Goal: Transaction & Acquisition: Purchase product/service

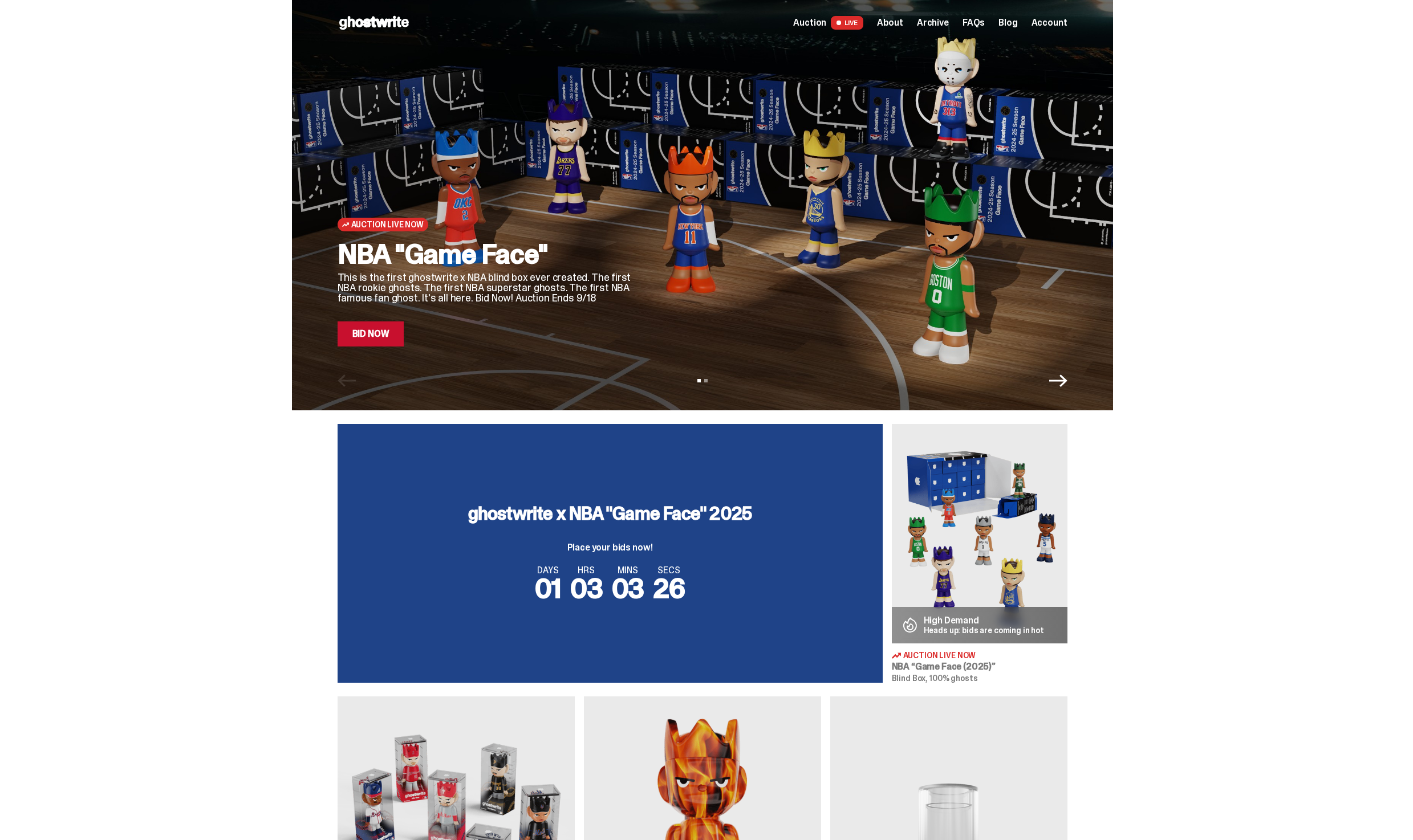
click at [394, 334] on link "Bid Now" at bounding box center [371, 334] width 67 height 25
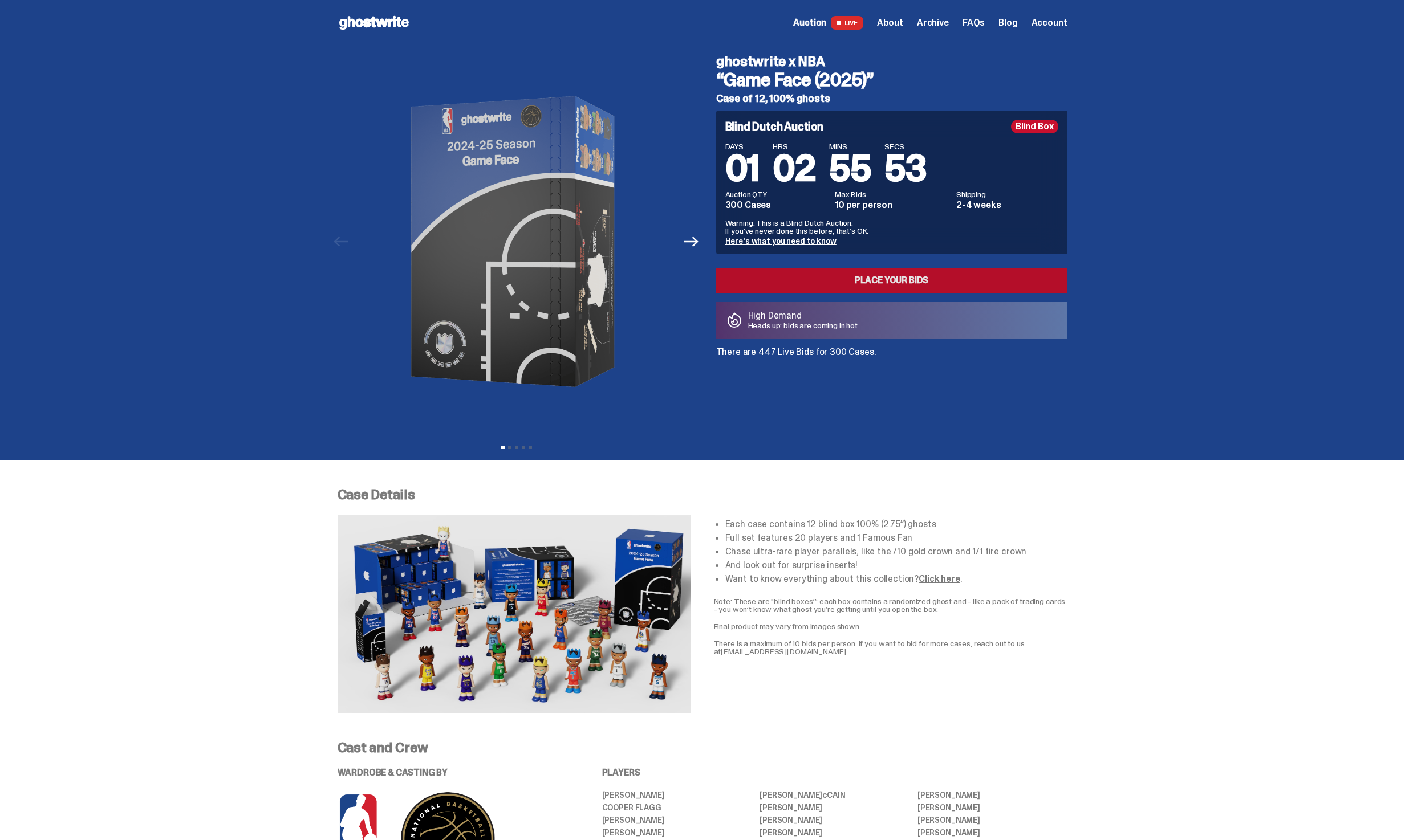
click at [964, 282] on link "Place your Bids" at bounding box center [893, 280] width 352 height 25
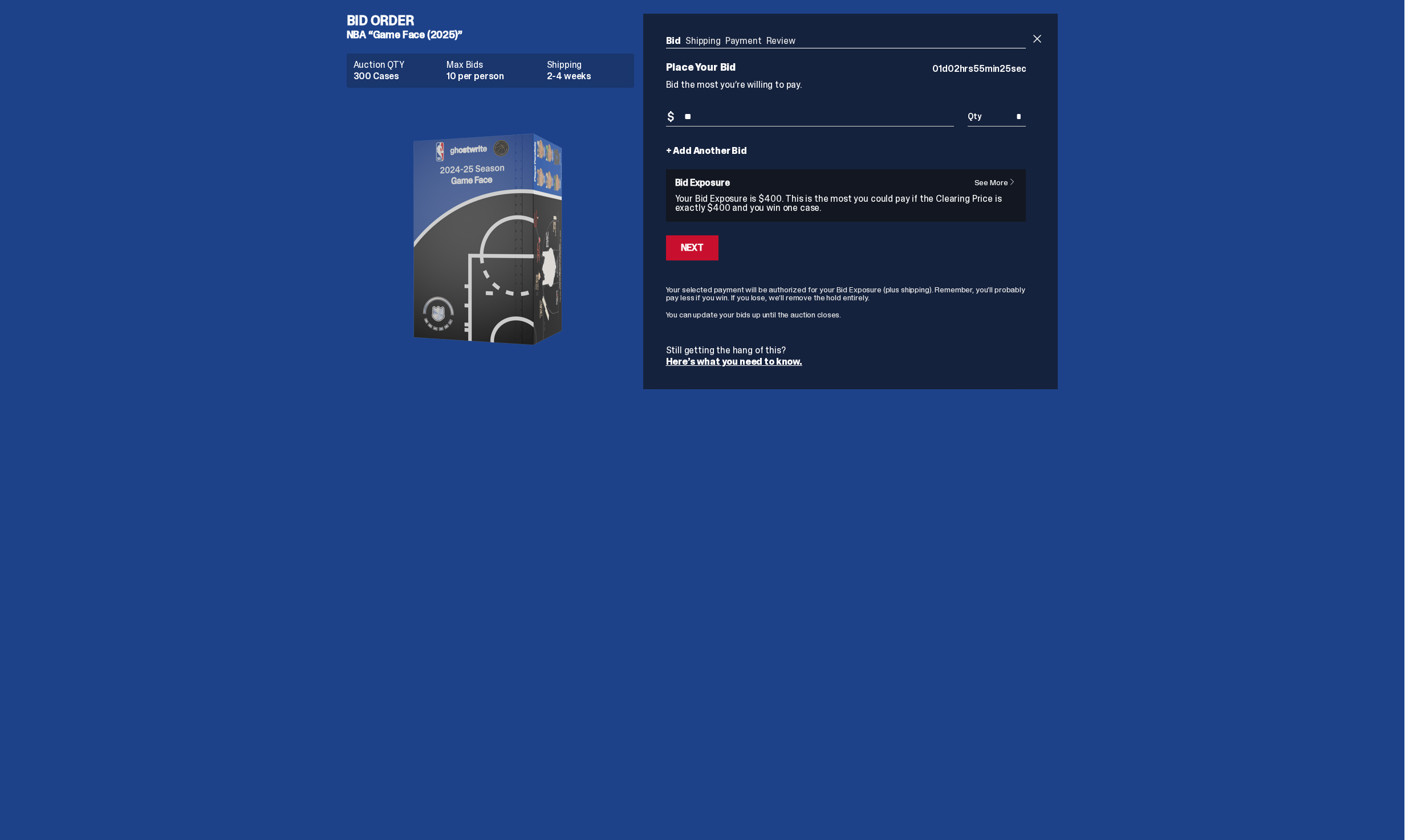
type input "***"
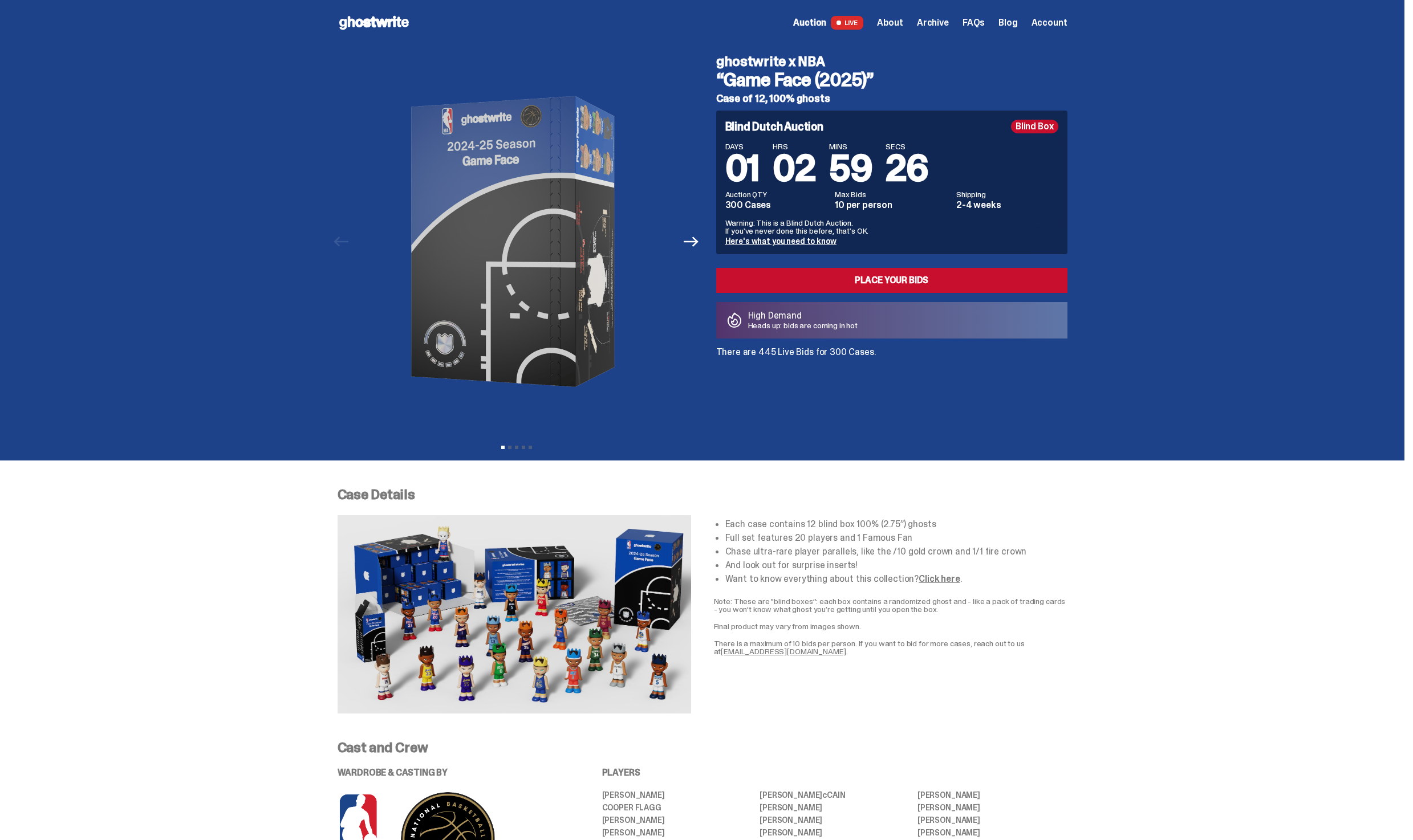
click at [376, 23] on use at bounding box center [374, 22] width 70 height 13
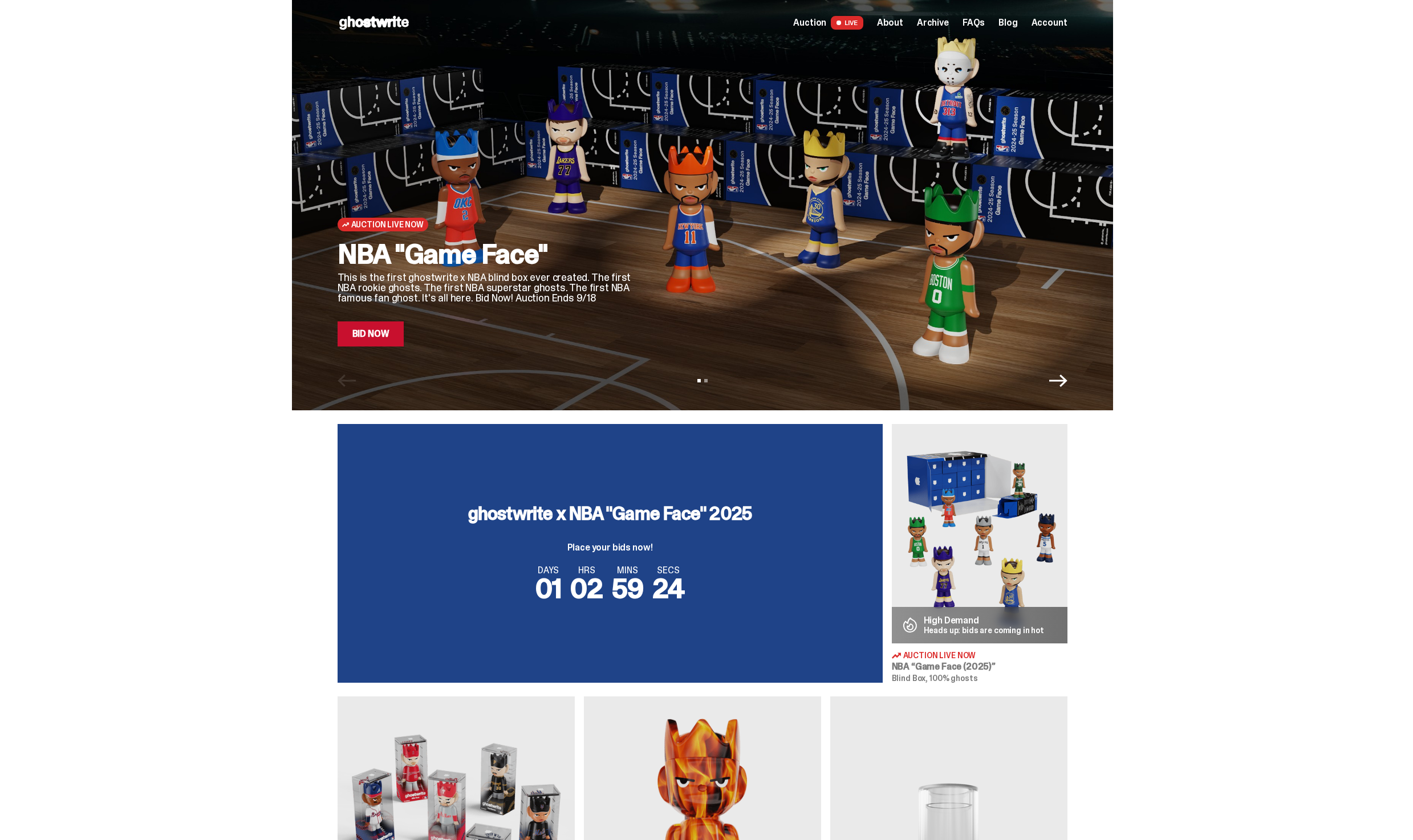
click at [387, 331] on link "Bid Now" at bounding box center [371, 334] width 67 height 25
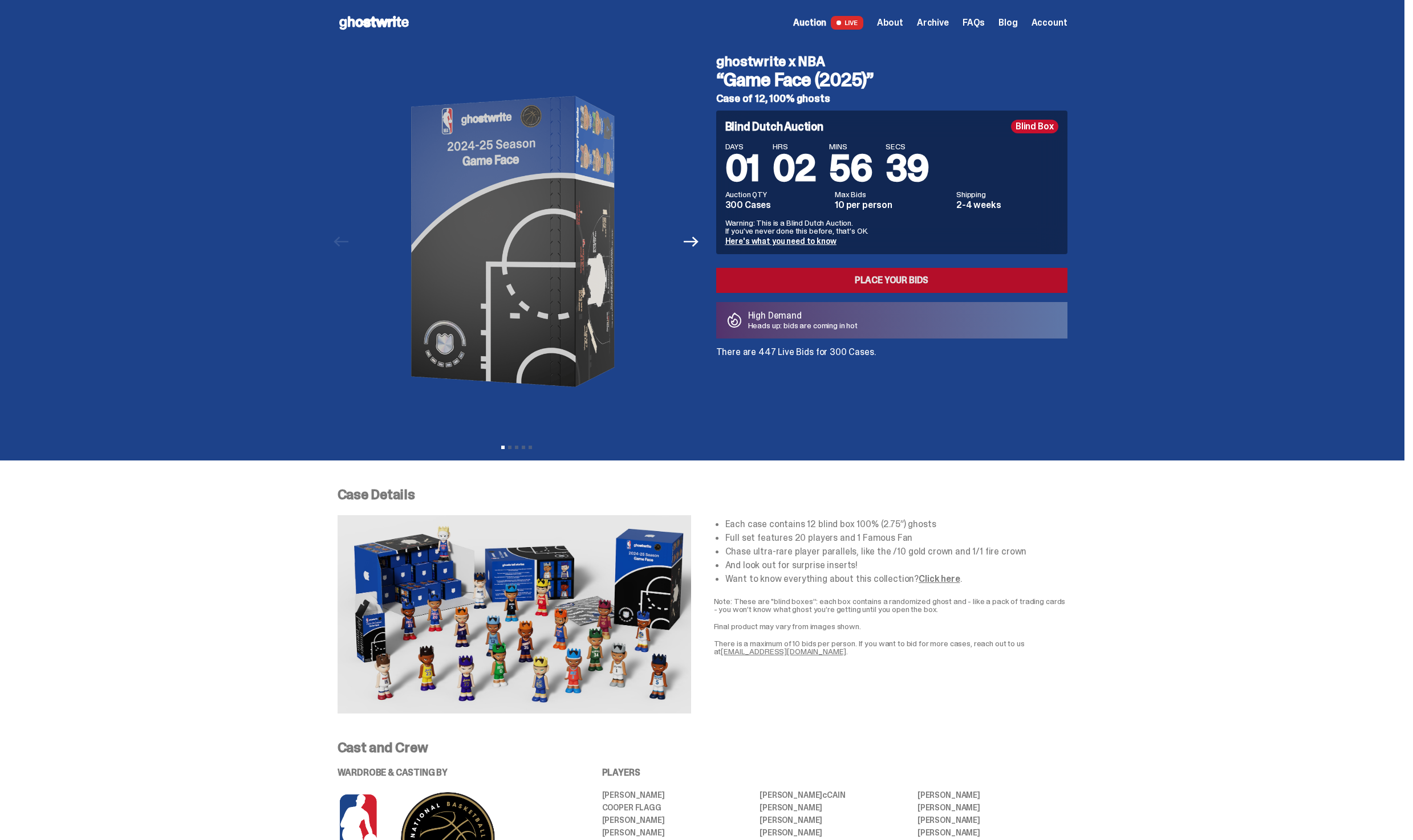
click at [895, 291] on link "Place your Bids" at bounding box center [893, 280] width 352 height 25
click at [1055, 15] on div "Open main menu Home Auction LIVE About Archive FAQs Blog Account" at bounding box center [703, 22] width 730 height 19
click at [1054, 20] on span "Account" at bounding box center [1050, 23] width 36 height 9
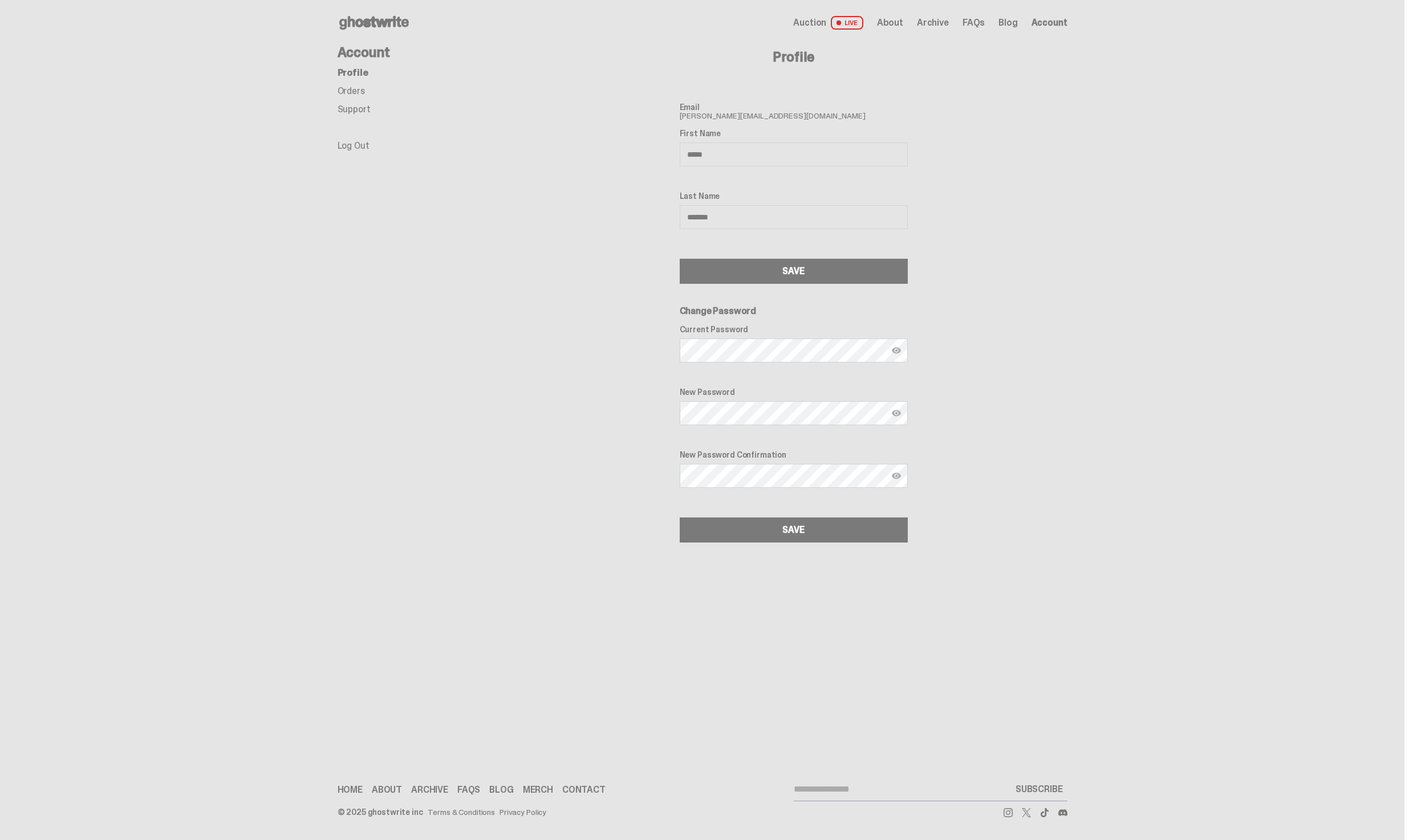
click at [375, 43] on div "Open main menu Home Auction LIVE About Archive FAQs Blog Account" at bounding box center [703, 23] width 730 height 46
click at [358, 79] on ul "Profile Orders Support Log Out" at bounding box center [429, 109] width 183 height 82
click at [382, 28] on icon at bounding box center [374, 22] width 73 height 19
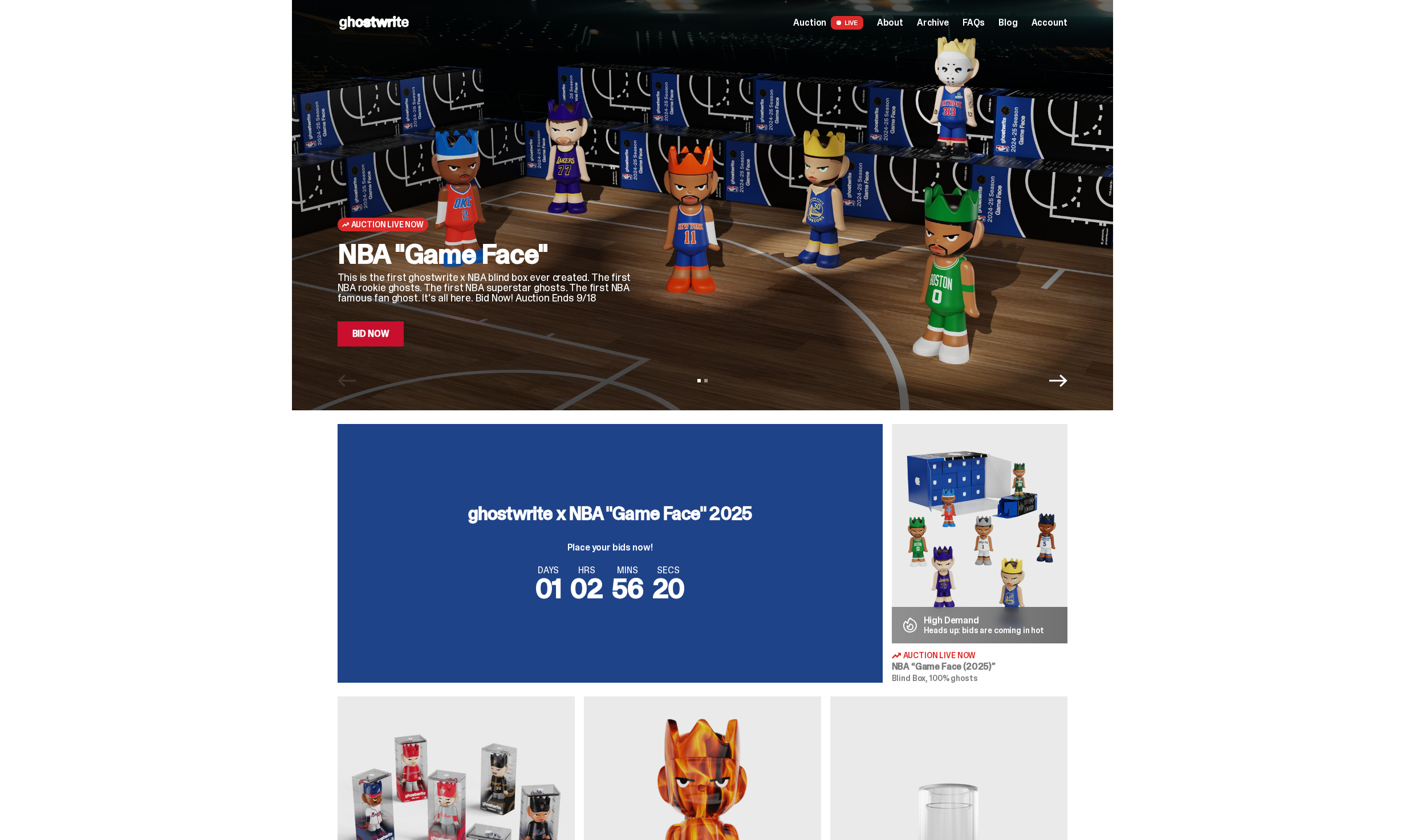
click at [374, 330] on link "Bid Now" at bounding box center [371, 334] width 67 height 25
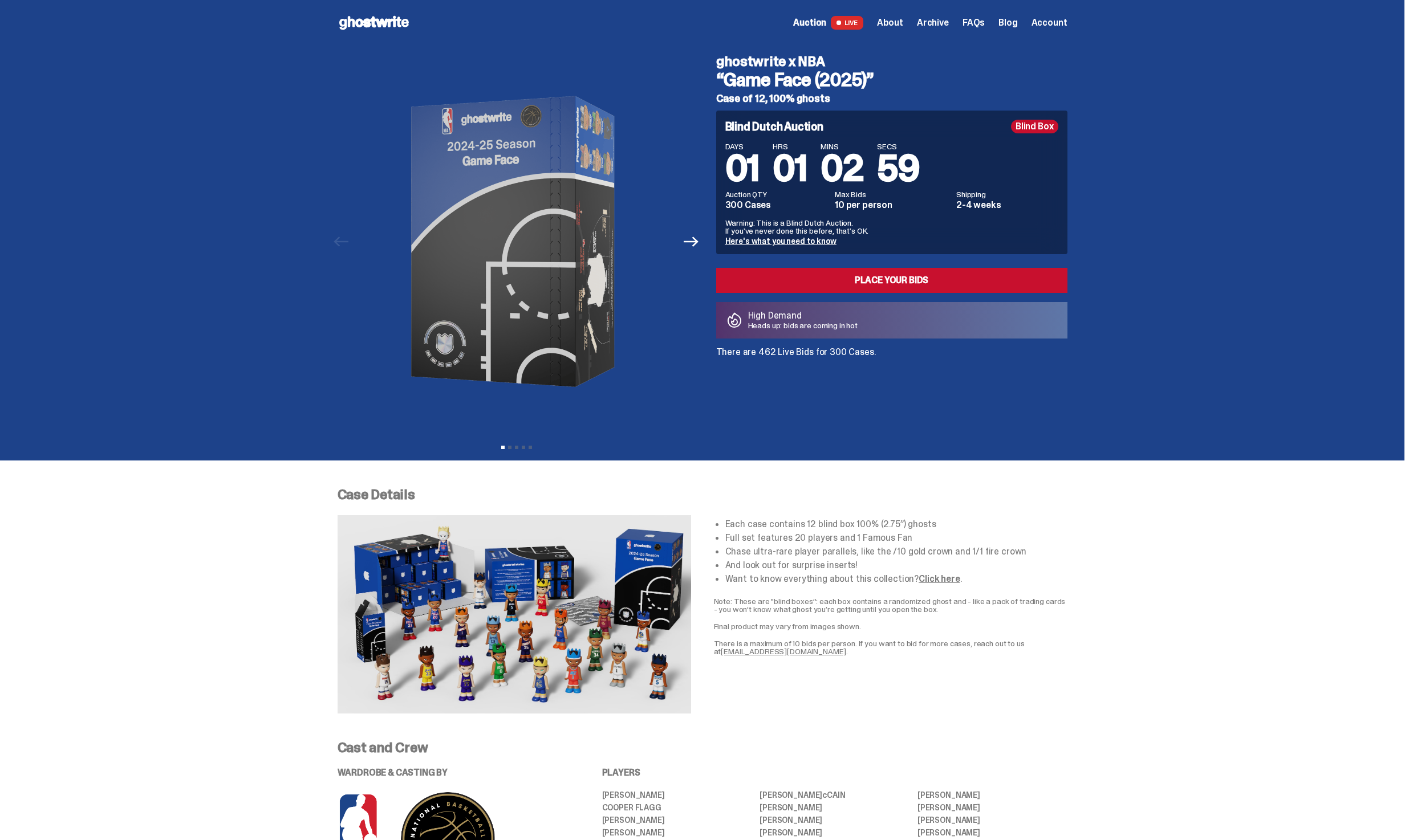
click at [836, 358] on div "ghostwrite x NBA “Game Face (2025)” Case of 12, 100% ghosts Blind Dutch Auction…" at bounding box center [885, 242] width 365 height 392
click at [822, 384] on div "ghostwrite x NBA “Game Face (2025)” Case of 12, 100% ghosts Blind Dutch Auction…" at bounding box center [885, 242] width 365 height 392
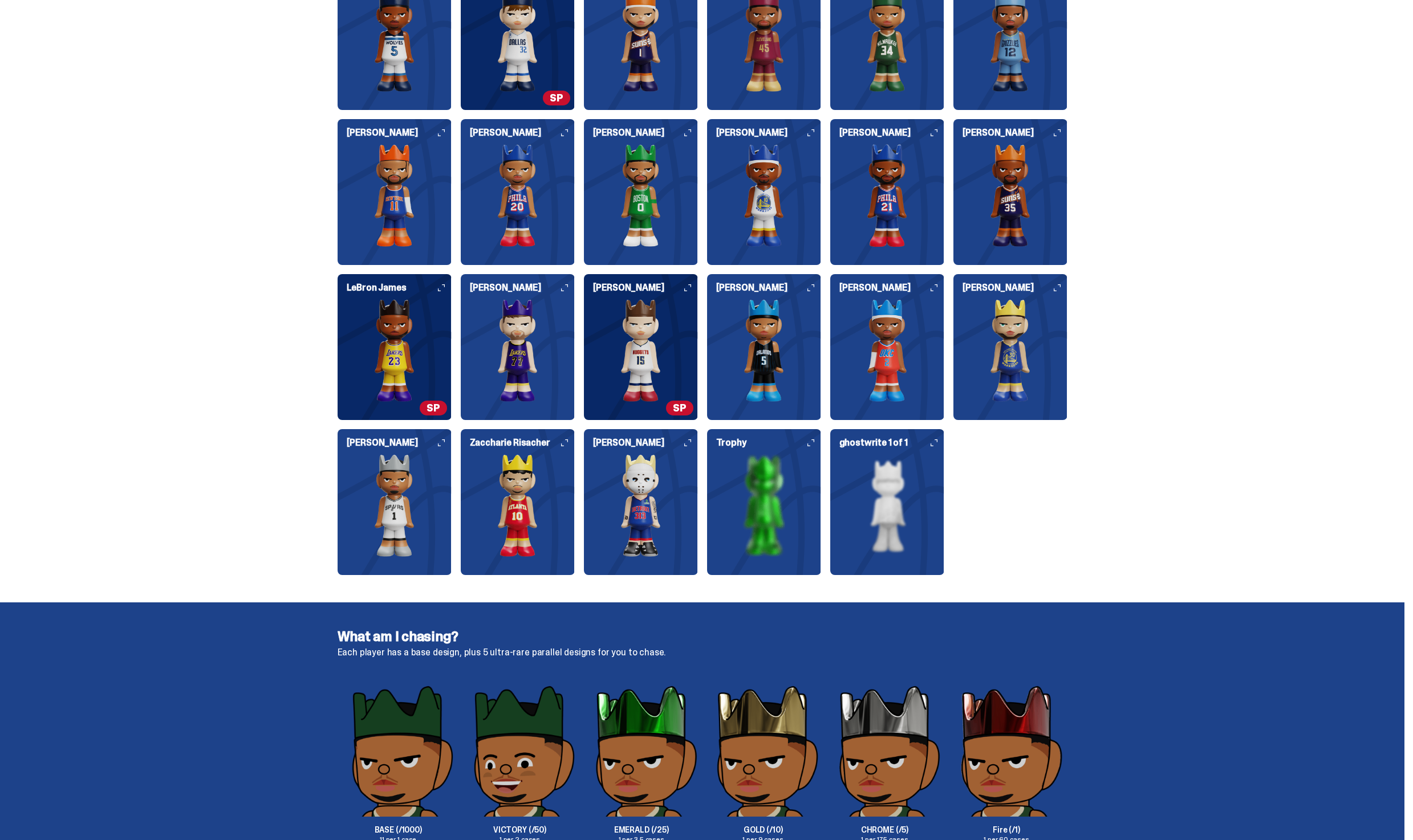
scroll to position [1075, 0]
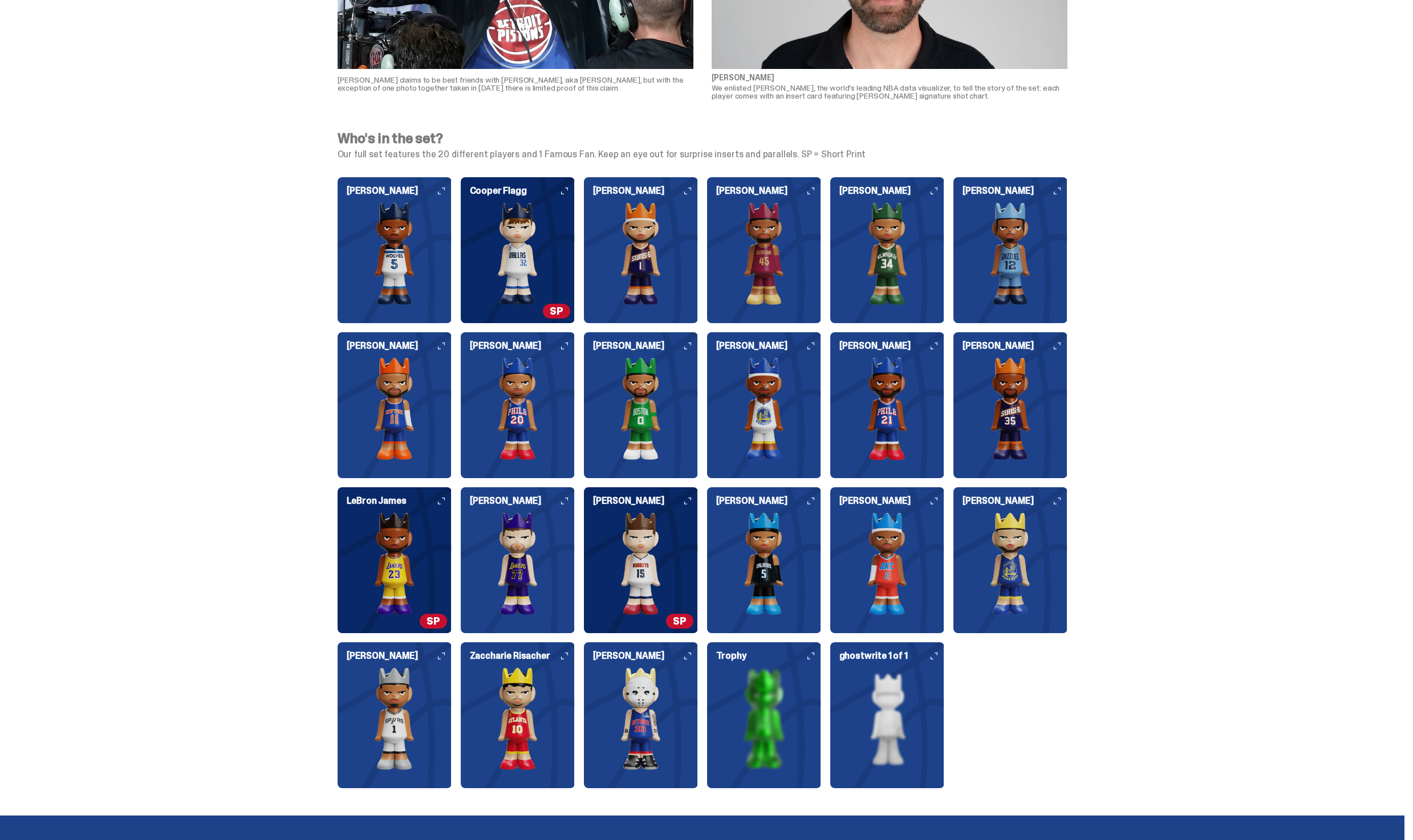
click at [549, 300] on img at bounding box center [517, 254] width 114 height 102
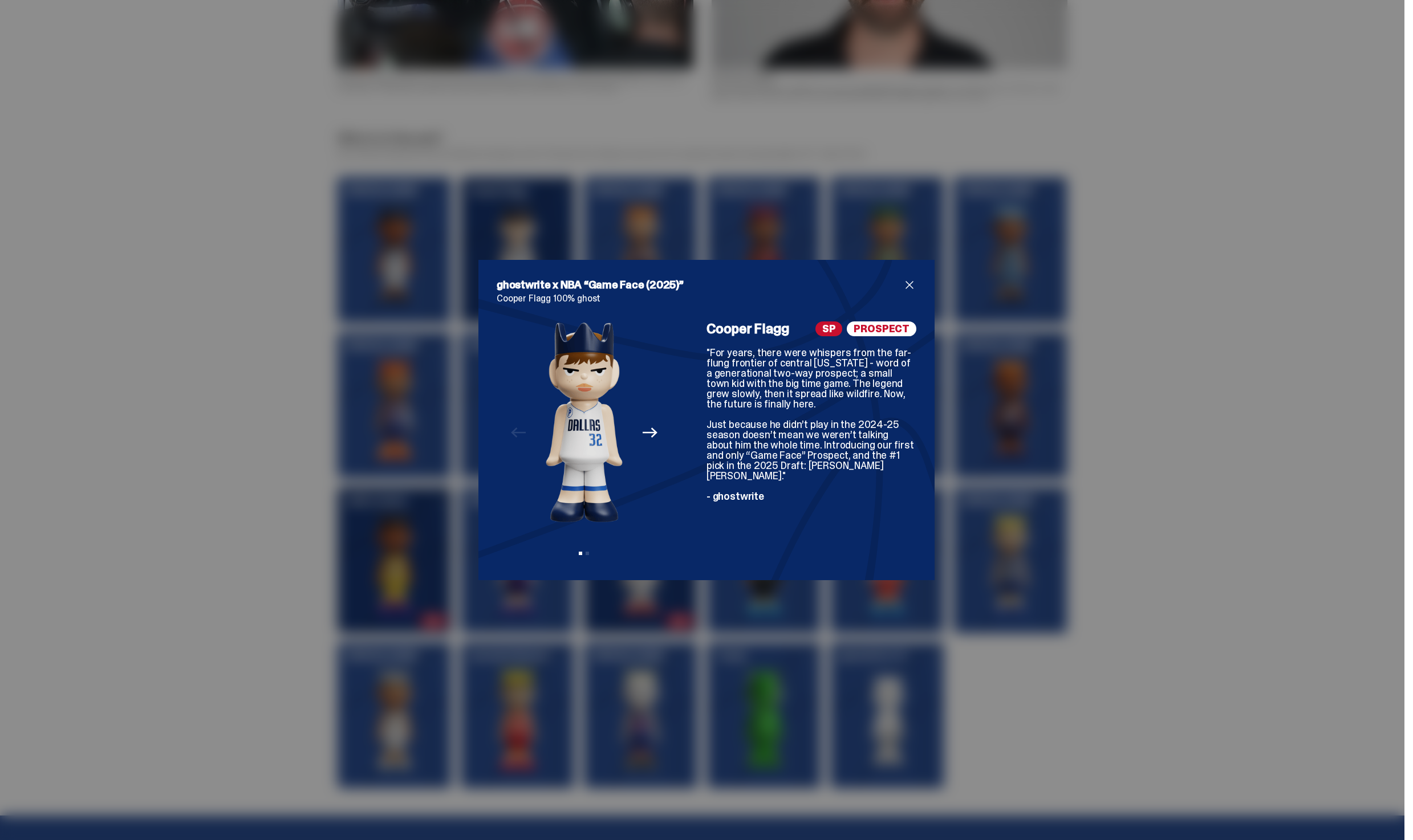
click at [911, 285] on span "close" at bounding box center [909, 284] width 13 height 13
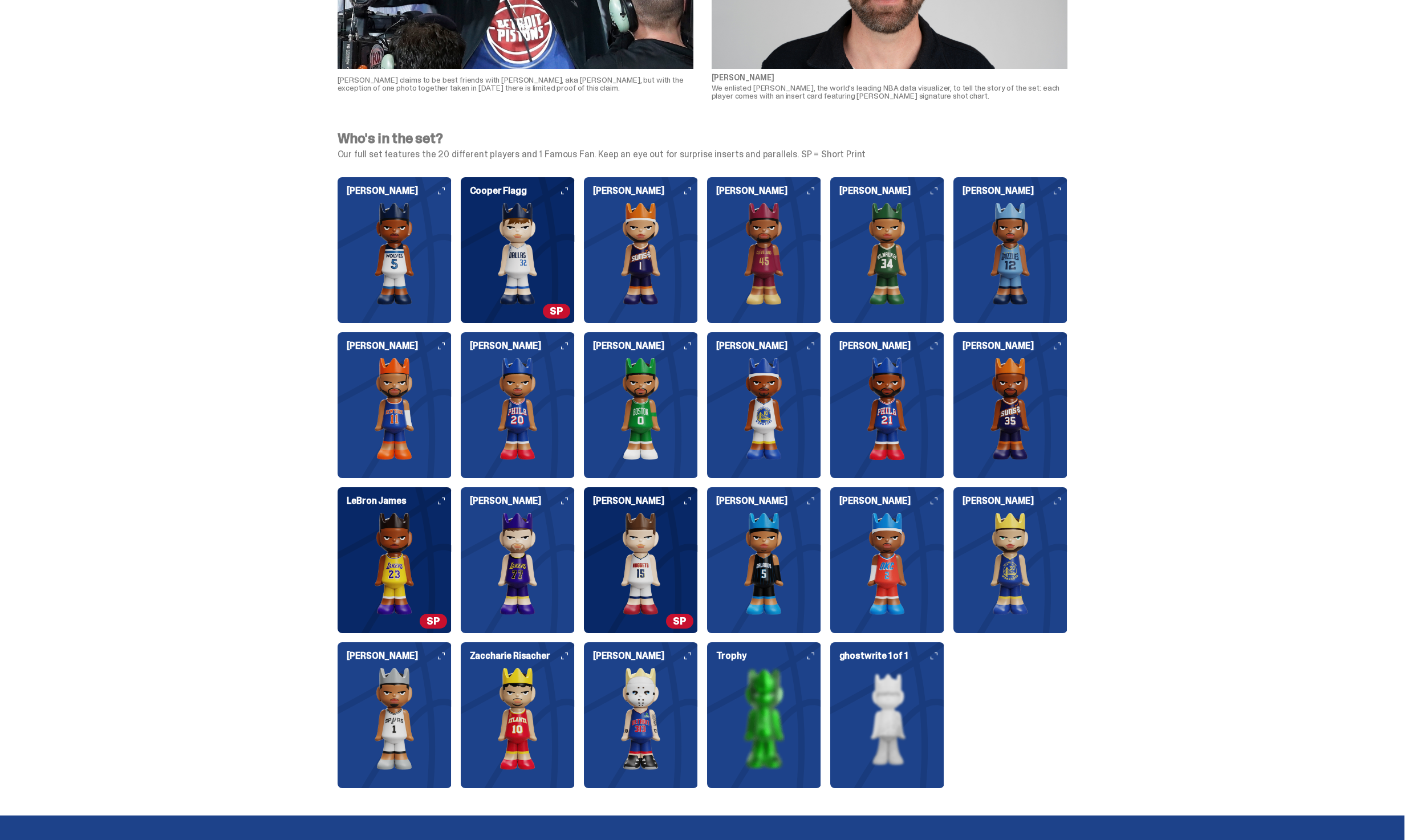
click at [402, 583] on img at bounding box center [394, 564] width 114 height 102
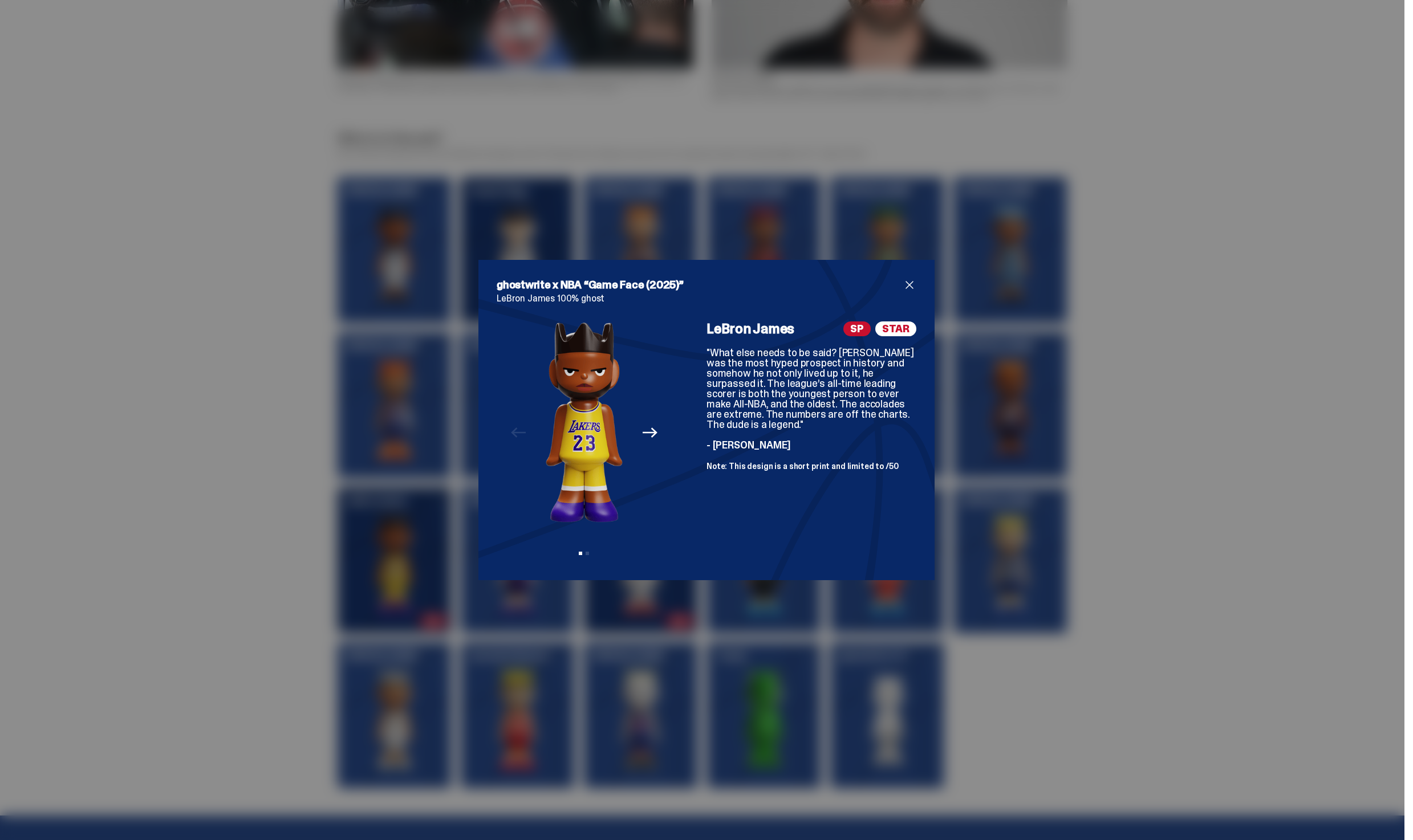
click at [910, 289] on span "close" at bounding box center [909, 284] width 13 height 13
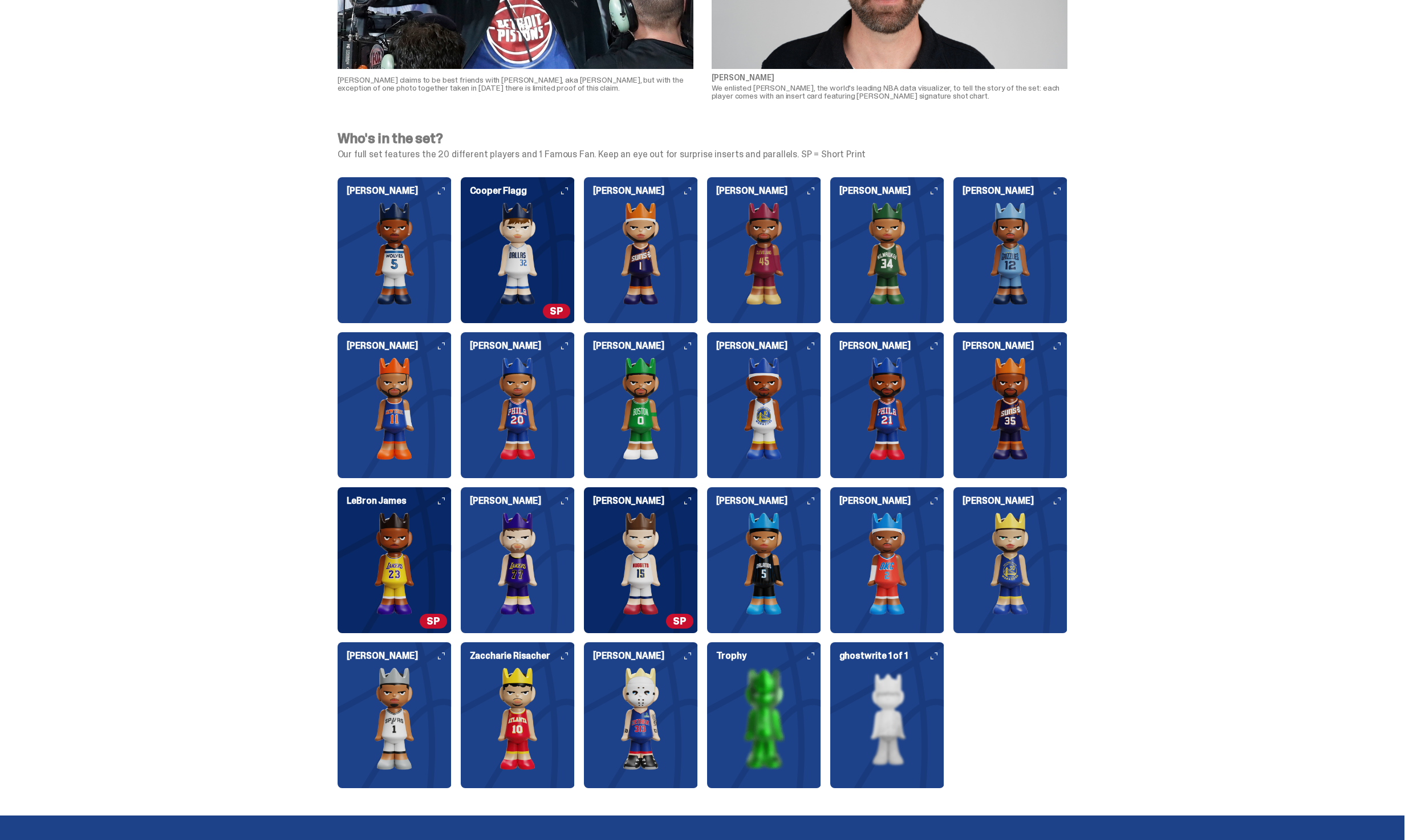
click at [651, 594] on img at bounding box center [641, 564] width 114 height 102
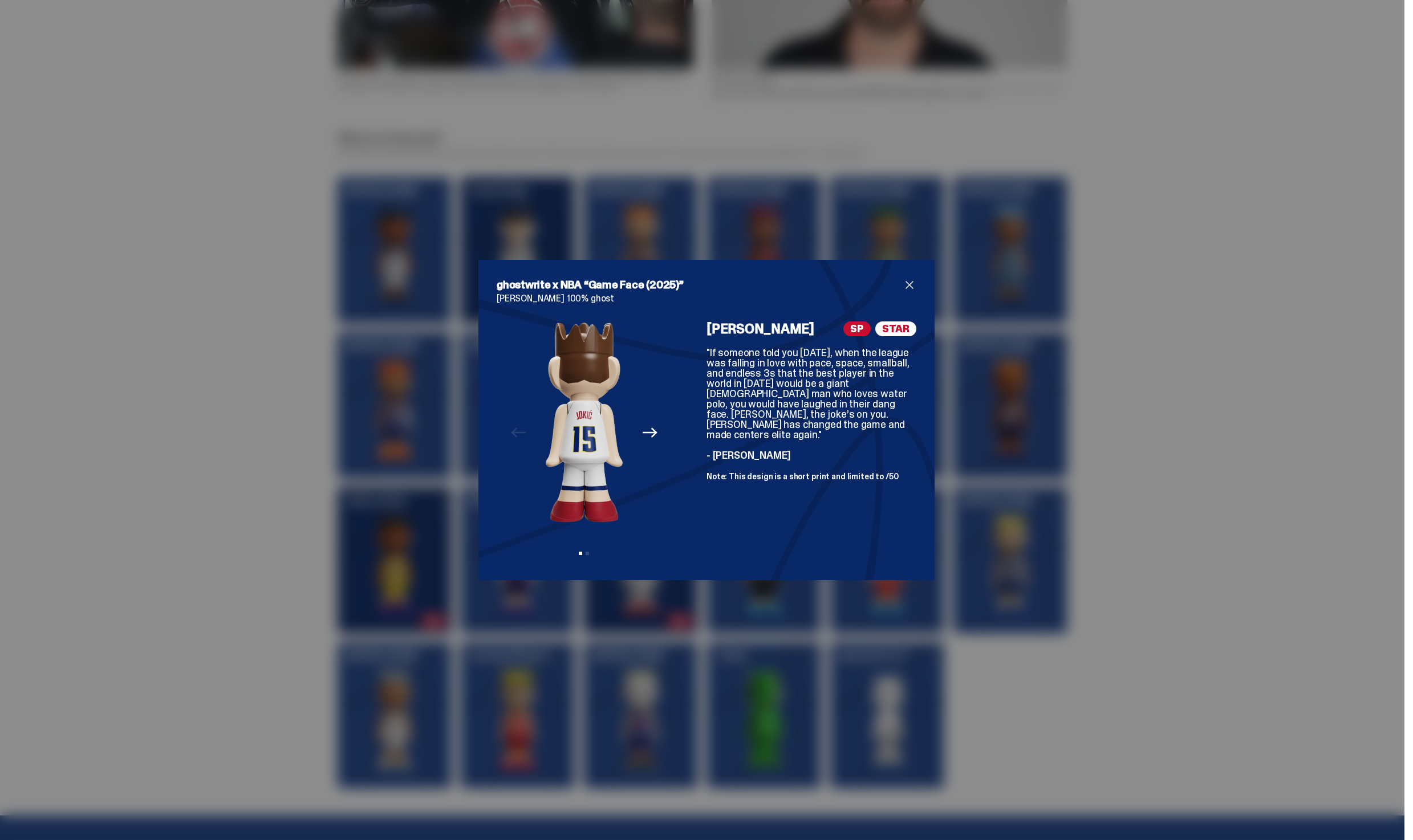
click at [916, 293] on div "ghostwrite x NBA “Game Face (2025)” Nikola Jokić 100% ghost Previous Next View …" at bounding box center [706, 420] width 456 height 321
click at [914, 291] on div "ghostwrite x NBA “Game Face (2025)” Nikola Jokić 100% ghost Previous Next View …" at bounding box center [706, 420] width 420 height 284
click at [914, 284] on span "close" at bounding box center [909, 284] width 13 height 13
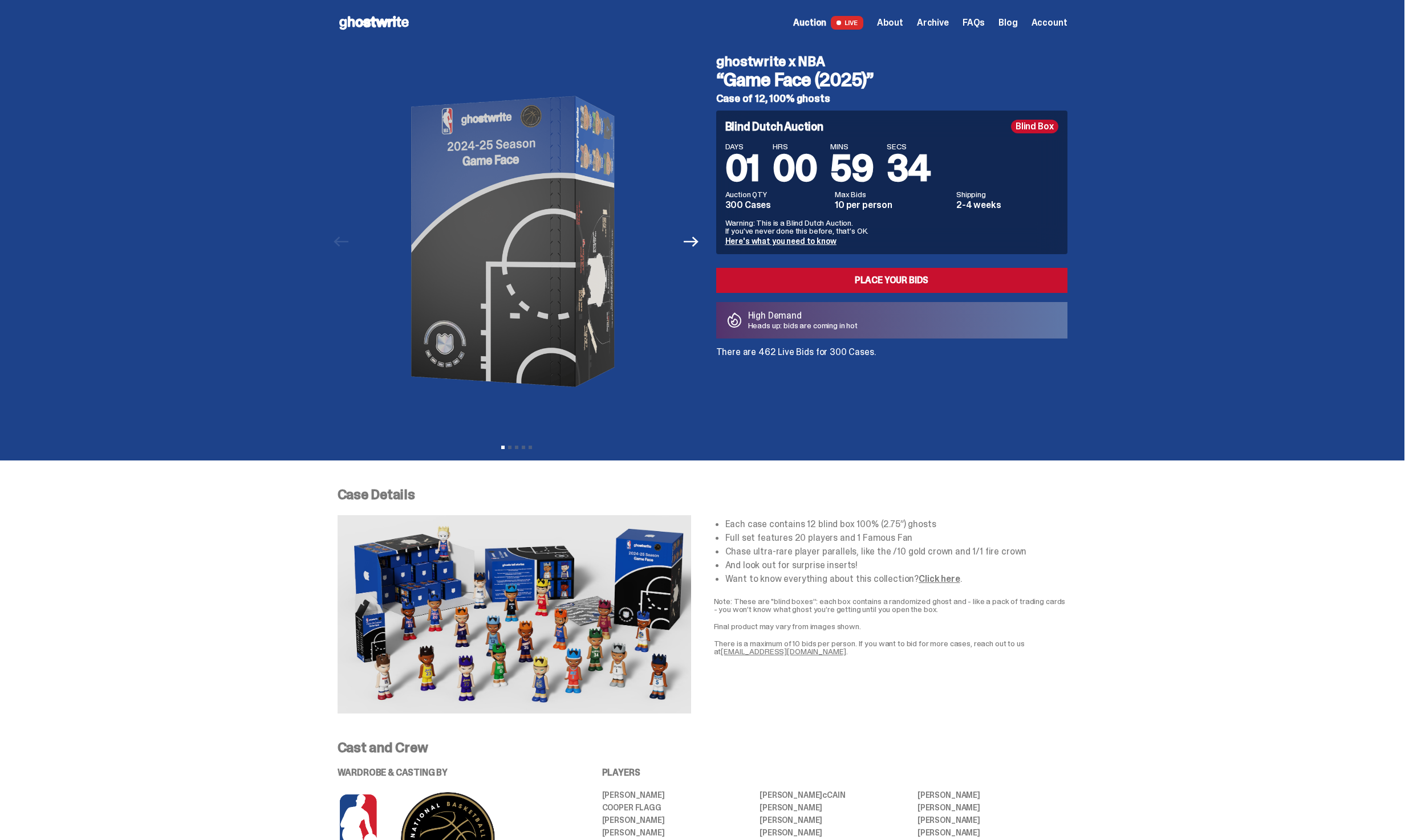
scroll to position [3, 0]
